Goal: Information Seeking & Learning: Learn about a topic

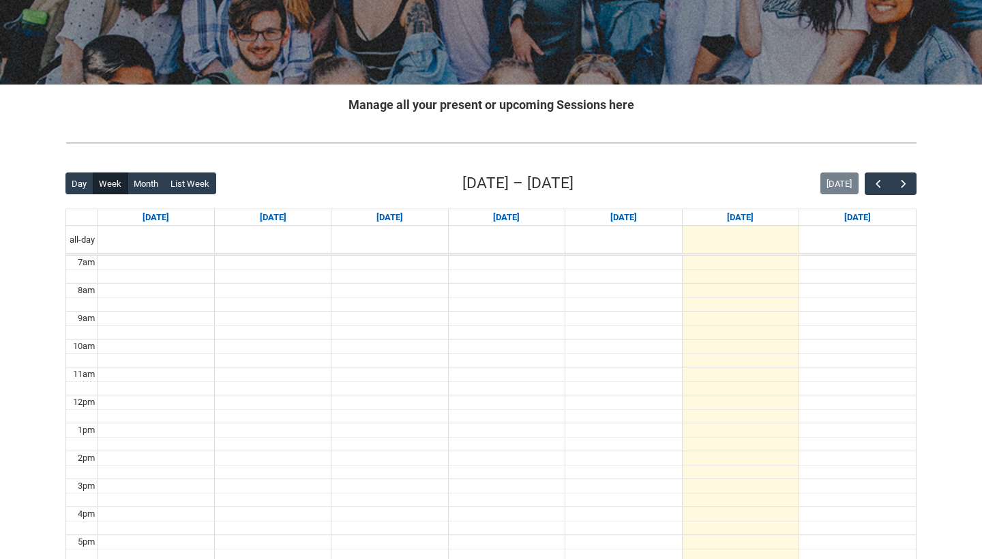
scroll to position [189, 0]
click at [907, 180] on span "button" at bounding box center [904, 184] width 14 height 14
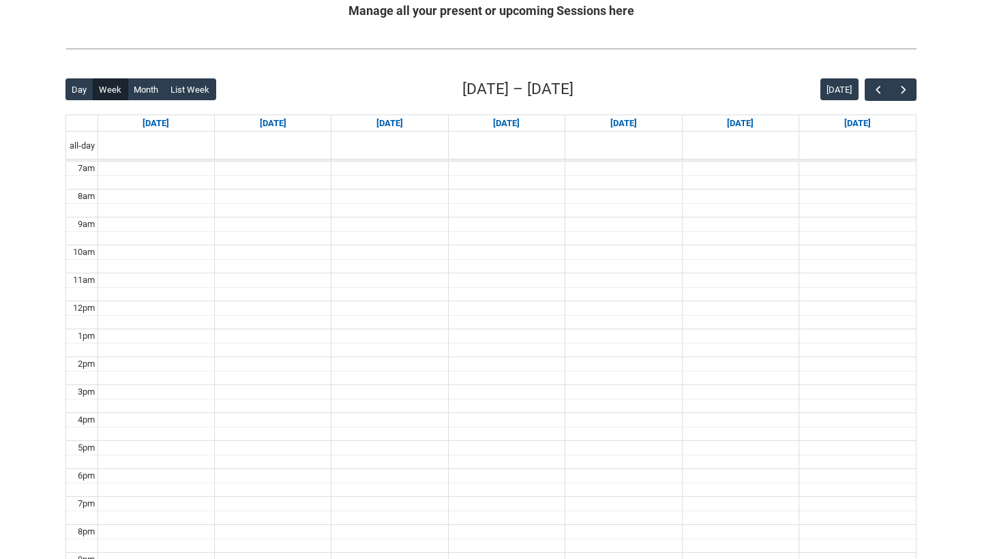
scroll to position [283, 0]
click at [894, 89] on button "button" at bounding box center [903, 89] width 26 height 22
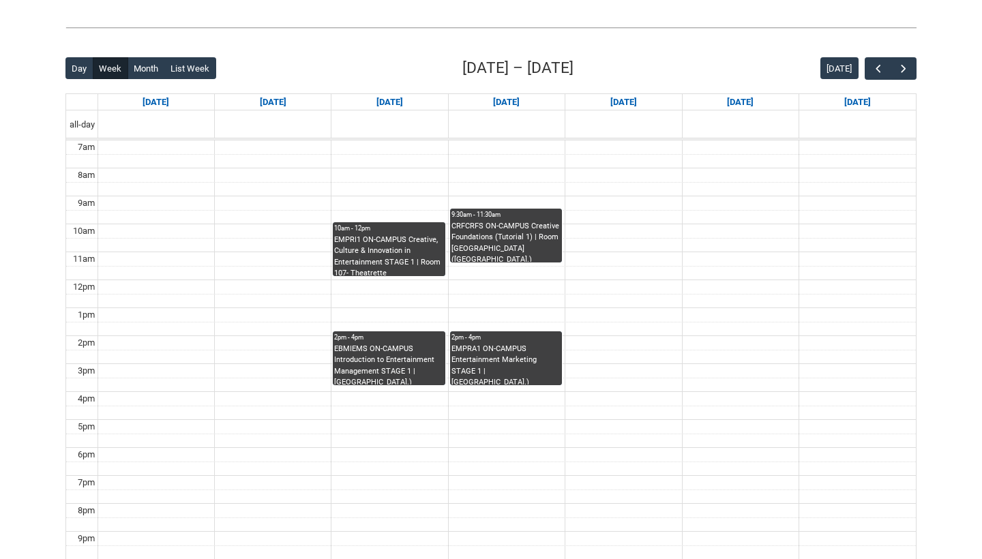
scroll to position [301, 0]
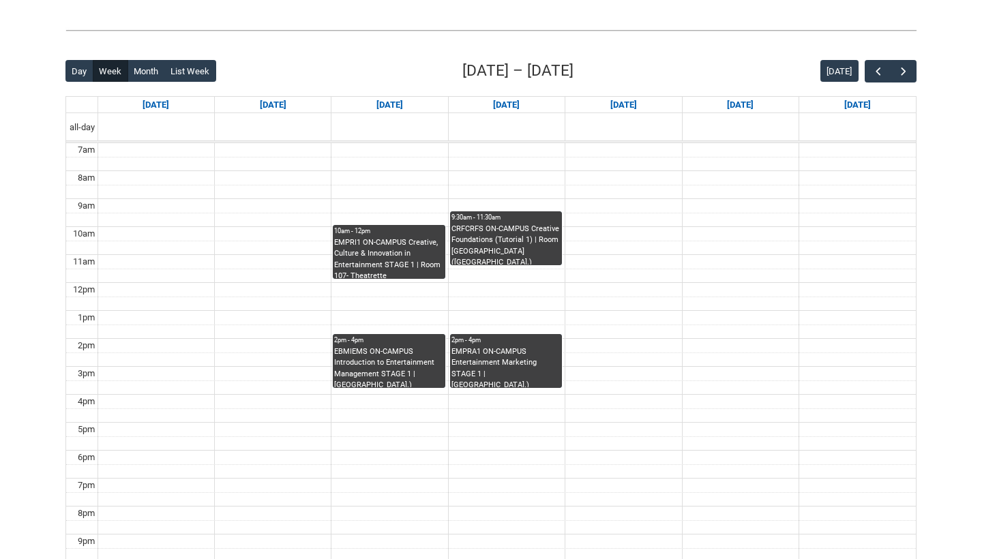
click at [407, 250] on div "EMPRI1 ON-CAMPUS Creative, Culture & Innovation in Entertainment STAGE 1 | Room…" at bounding box center [388, 258] width 109 height 42
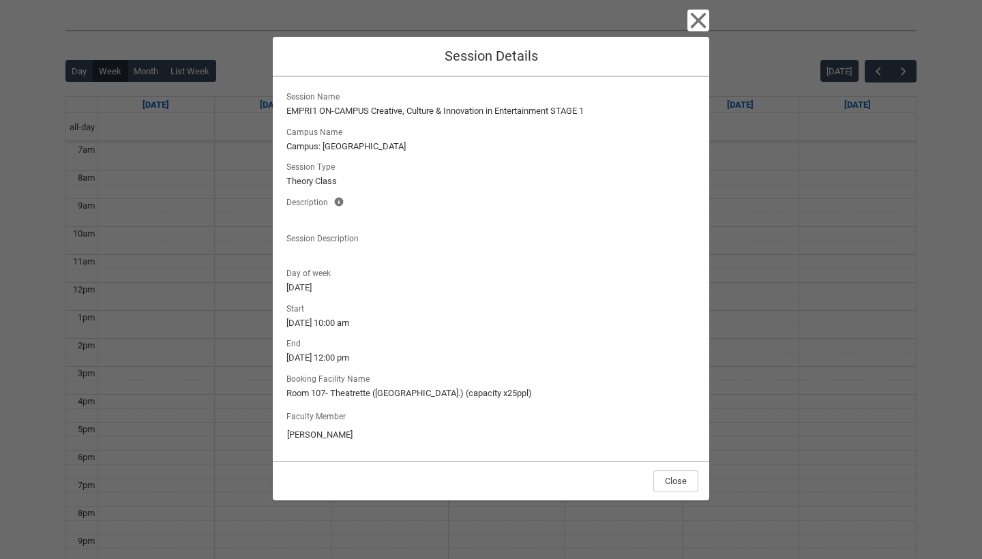
click at [701, 22] on icon "button" at bounding box center [698, 21] width 22 height 22
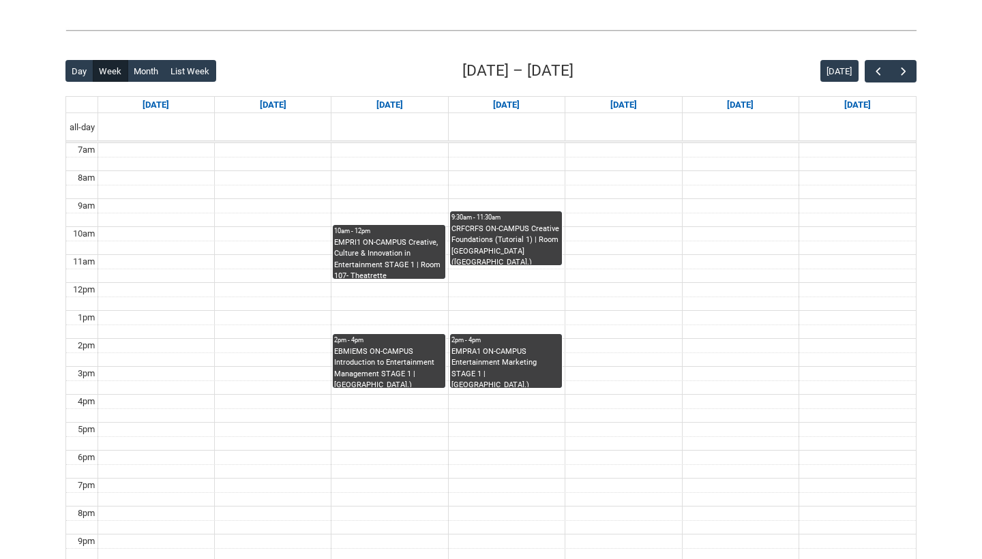
click at [358, 385] on div "EBMIEMS ON-CAMPUS Introduction to Entertainment Management STAGE 1 | [GEOGRAPHI…" at bounding box center [388, 367] width 109 height 42
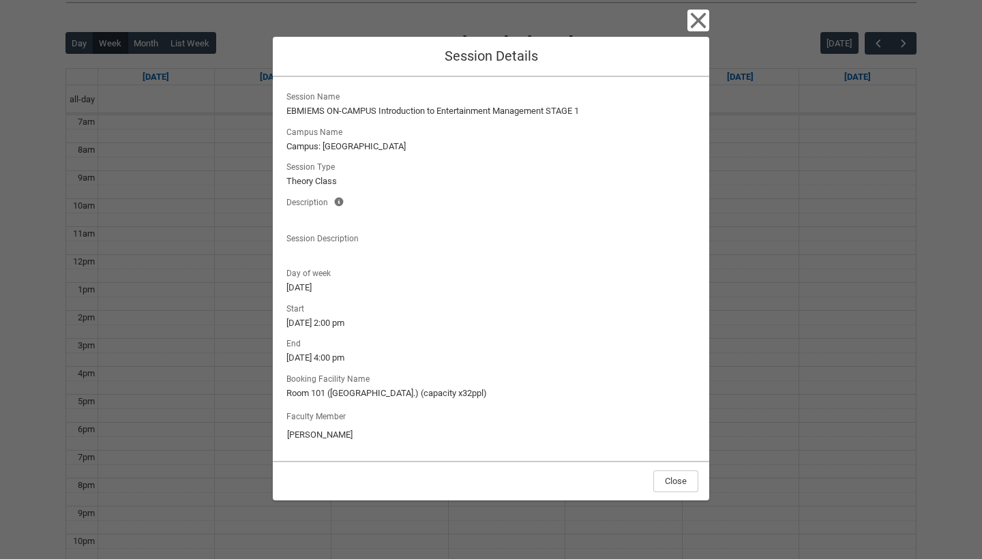
scroll to position [331, 0]
click at [694, 28] on icon "button" at bounding box center [698, 21] width 22 height 22
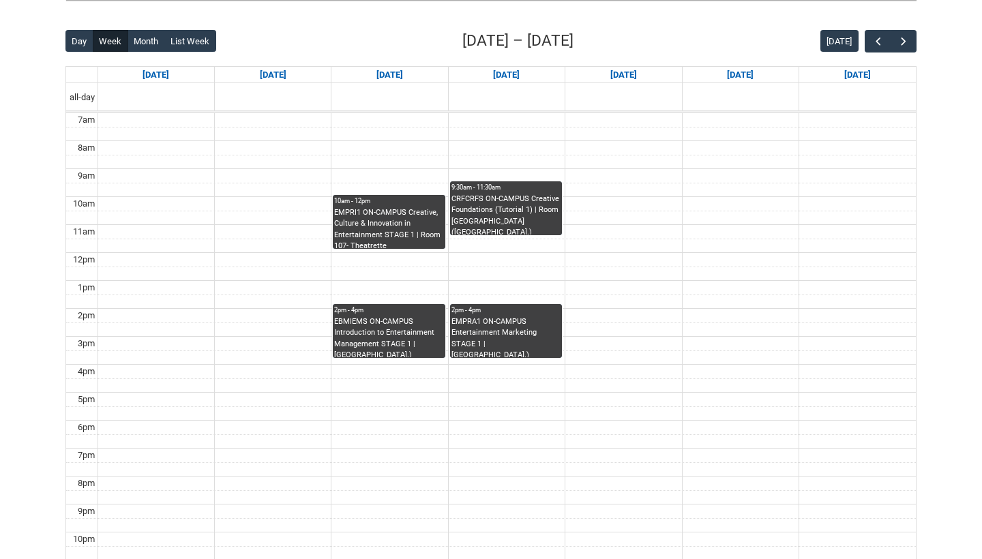
click at [524, 211] on div "CRFCRFS ON-CAMPUS Creative Foundations (Tutorial 1) | Room [GEOGRAPHIC_DATA] ([…" at bounding box center [505, 215] width 109 height 42
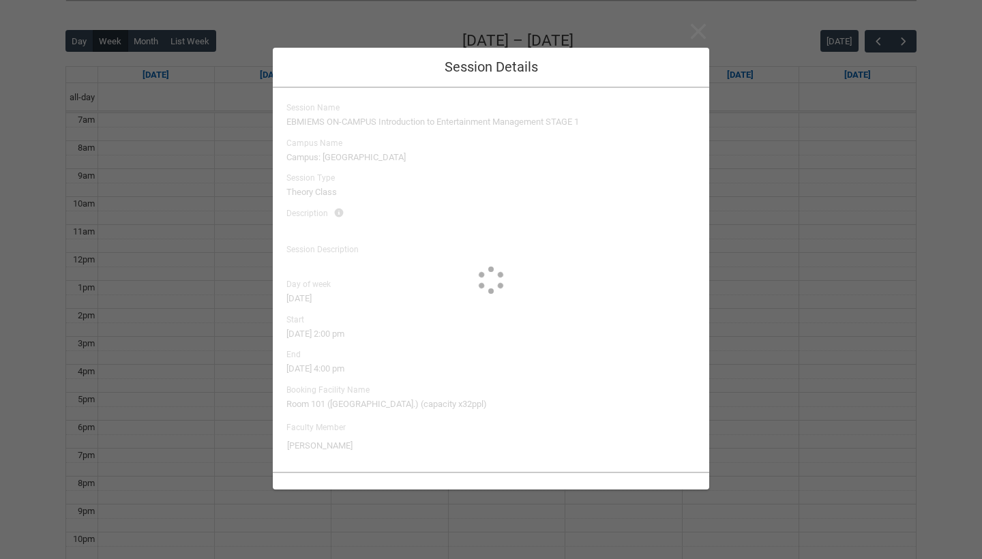
type input "[PERSON_NAME]"
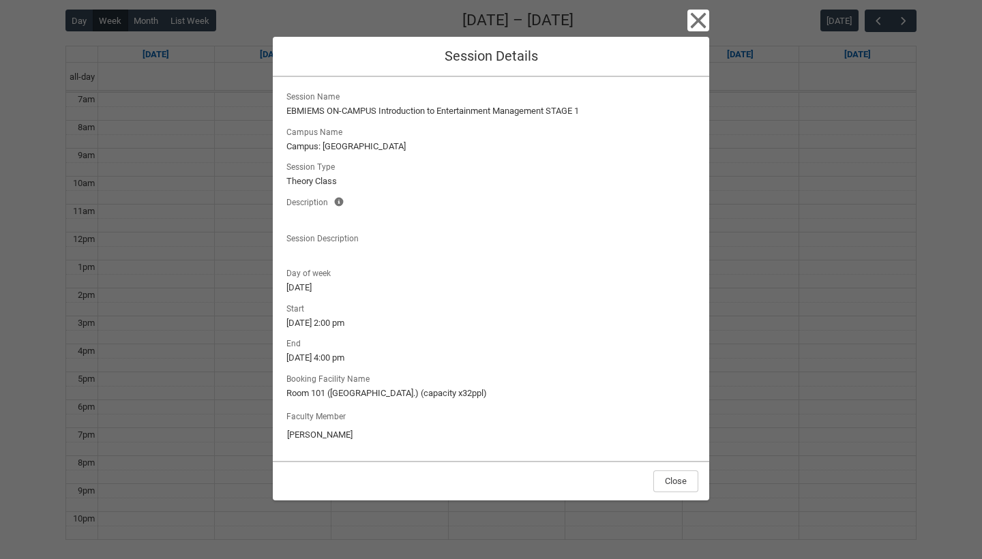
scroll to position [352, 0]
click at [702, 18] on icon "button" at bounding box center [699, 21] width 16 height 16
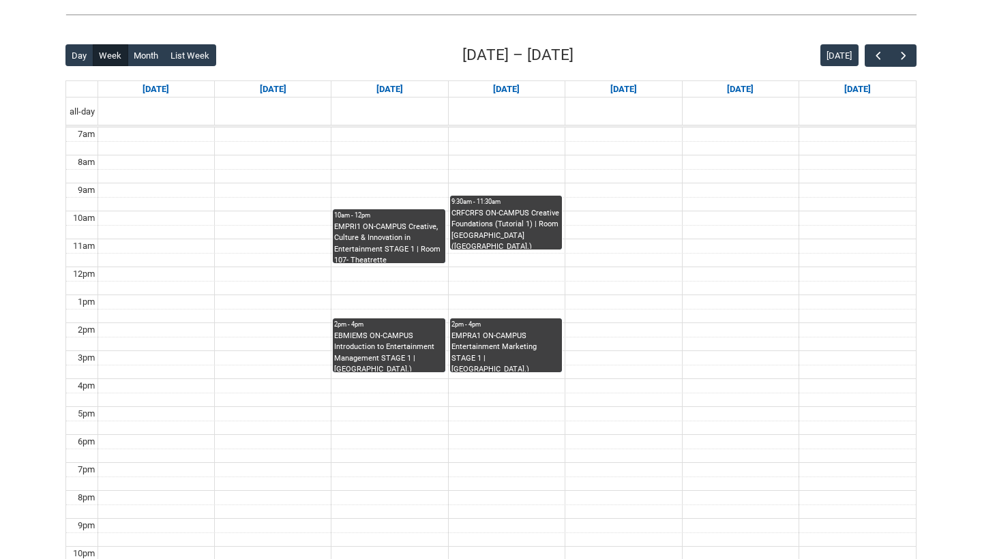
scroll to position [310, 0]
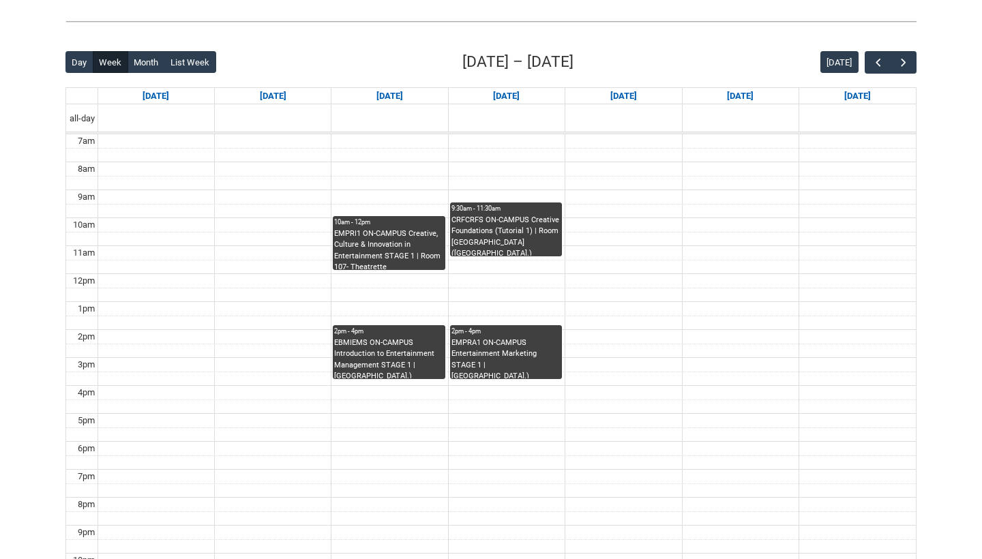
click at [494, 243] on div "CRFCRFS ON-CAMPUS Creative Foundations (Tutorial 1) | Room [GEOGRAPHIC_DATA] ([…" at bounding box center [505, 236] width 109 height 42
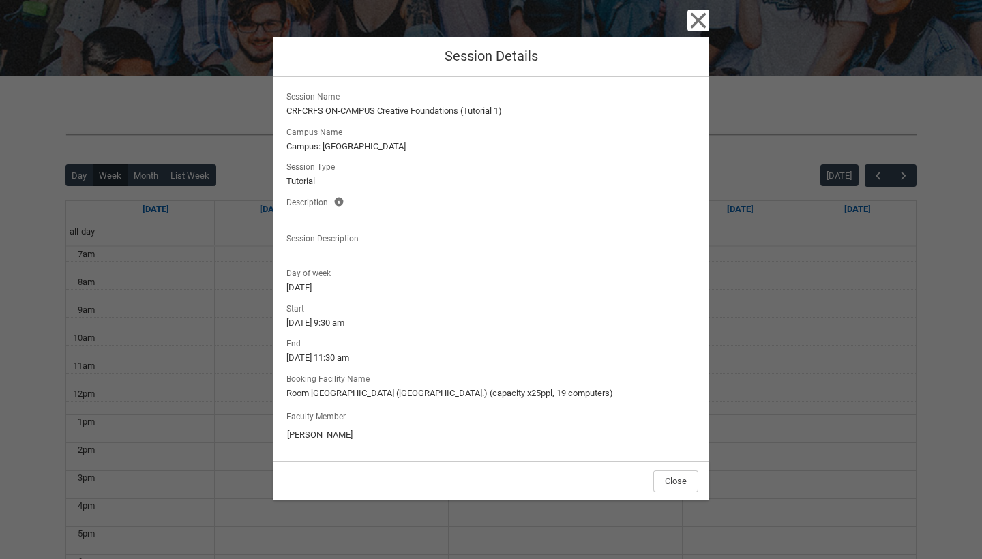
scroll to position [187, 0]
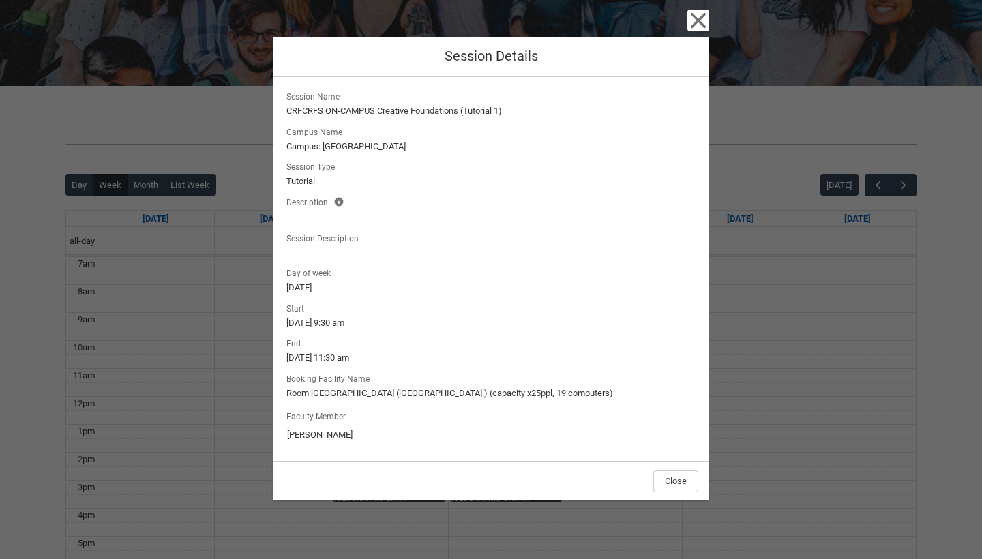
click at [697, 20] on icon "button" at bounding box center [699, 21] width 16 height 16
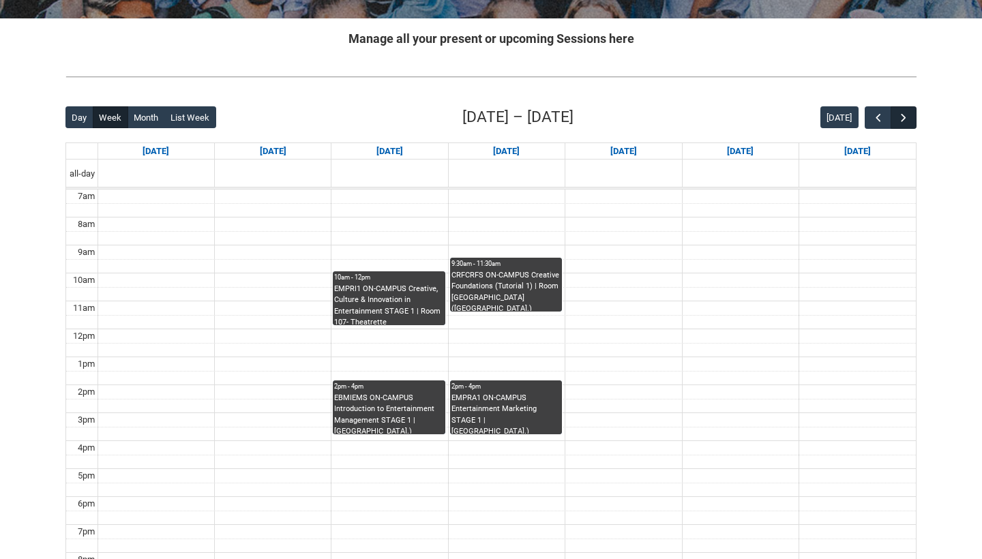
scroll to position [256, 0]
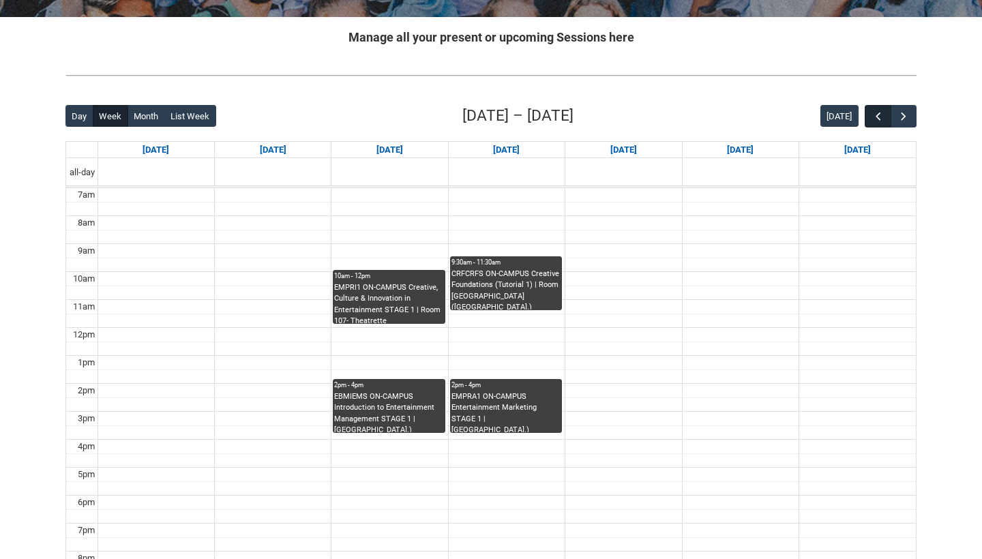
click at [875, 119] on span "button" at bounding box center [878, 117] width 14 height 14
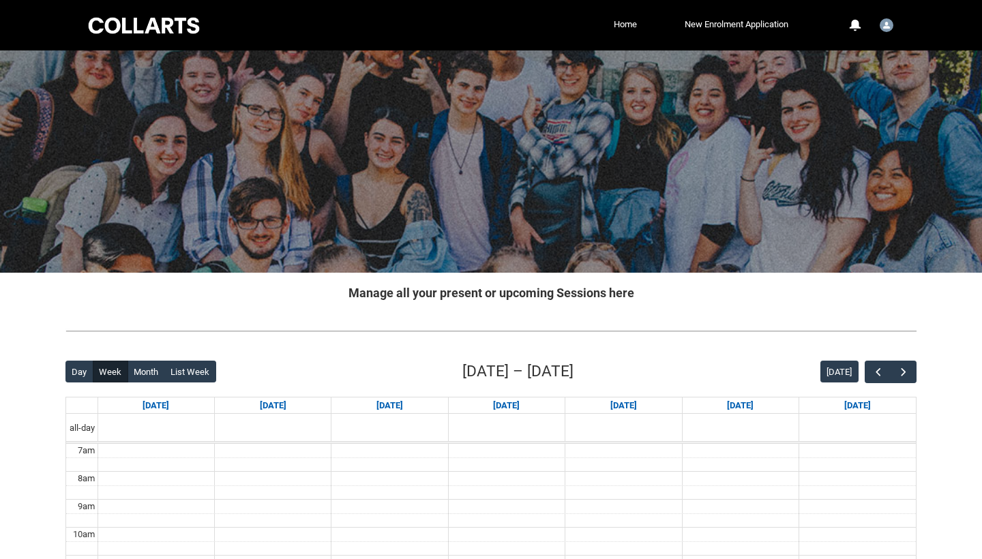
scroll to position [0, 0]
